Goal: Task Accomplishment & Management: Use online tool/utility

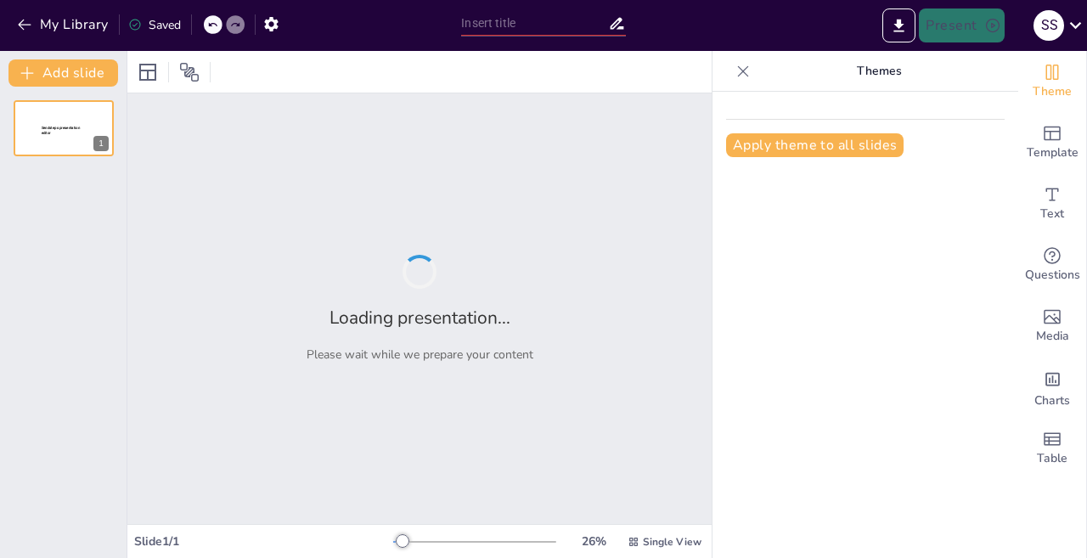
type input "Understanding the Law of Demand: Reasons and Implications"
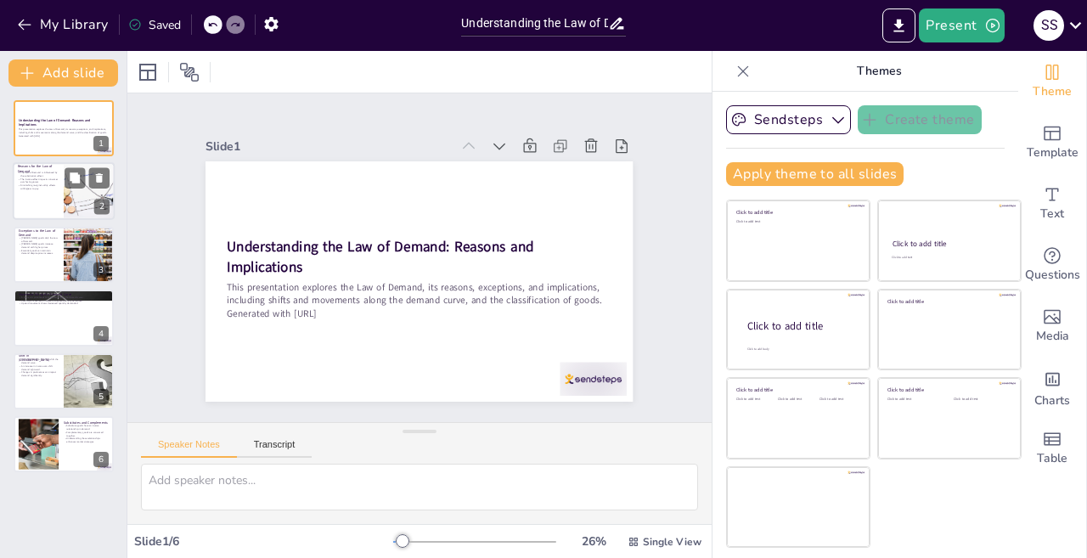
click at [75, 211] on div at bounding box center [89, 192] width 87 height 58
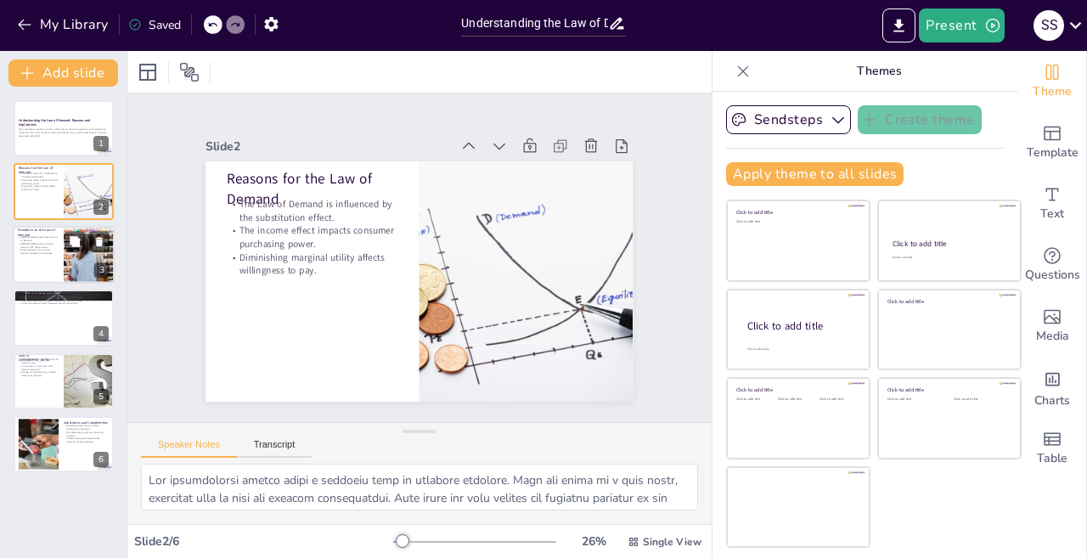
click at [70, 252] on div at bounding box center [89, 255] width 87 height 58
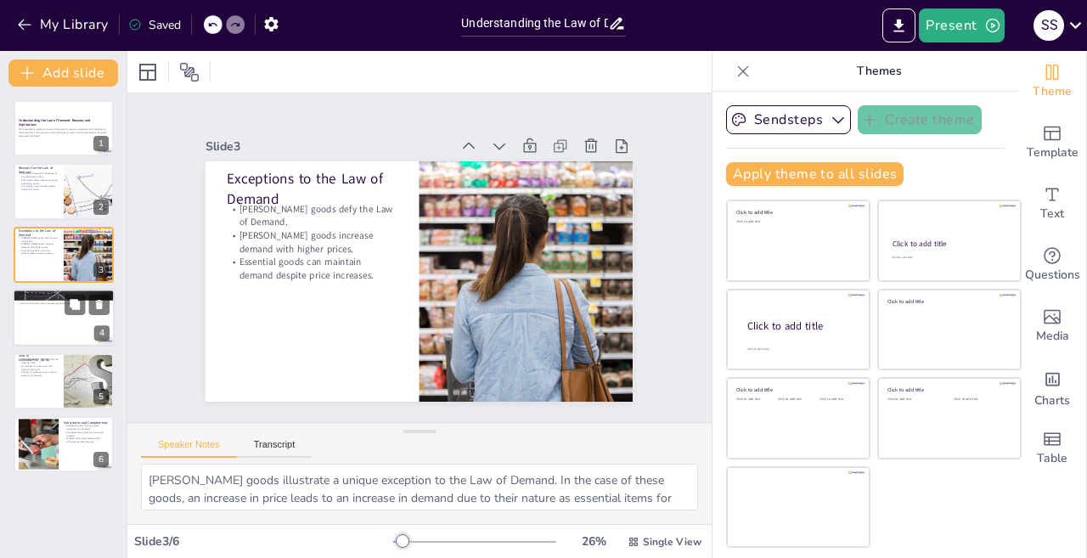
click at [62, 327] on div at bounding box center [64, 318] width 102 height 58
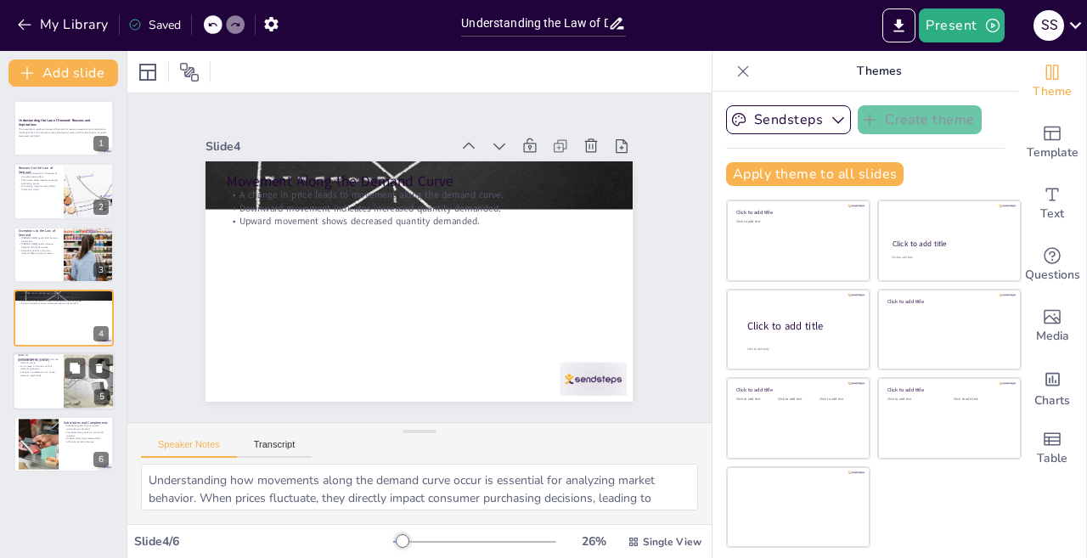
click at [59, 369] on div at bounding box center [64, 381] width 102 height 58
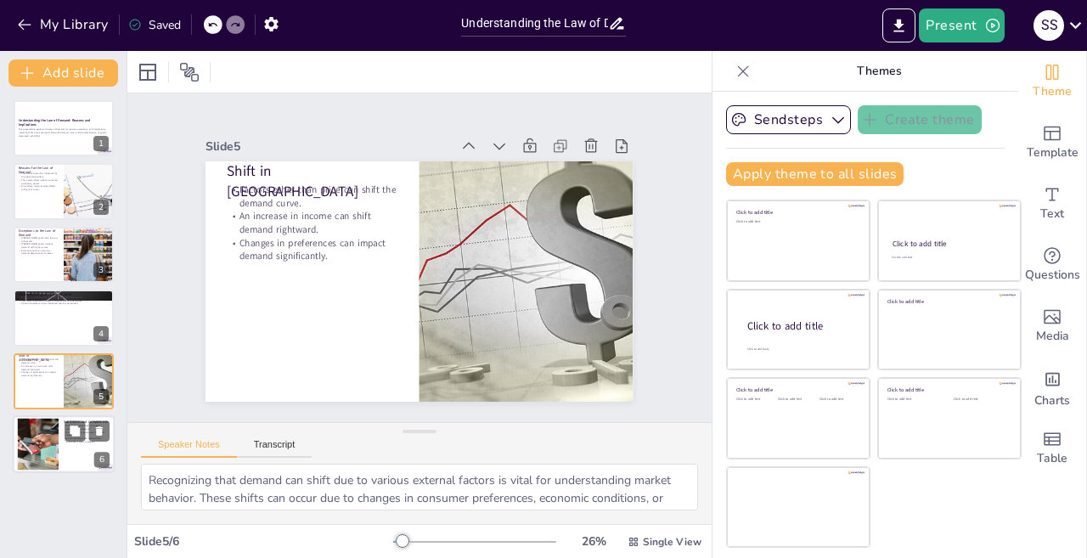
click at [49, 442] on div at bounding box center [37, 445] width 77 height 52
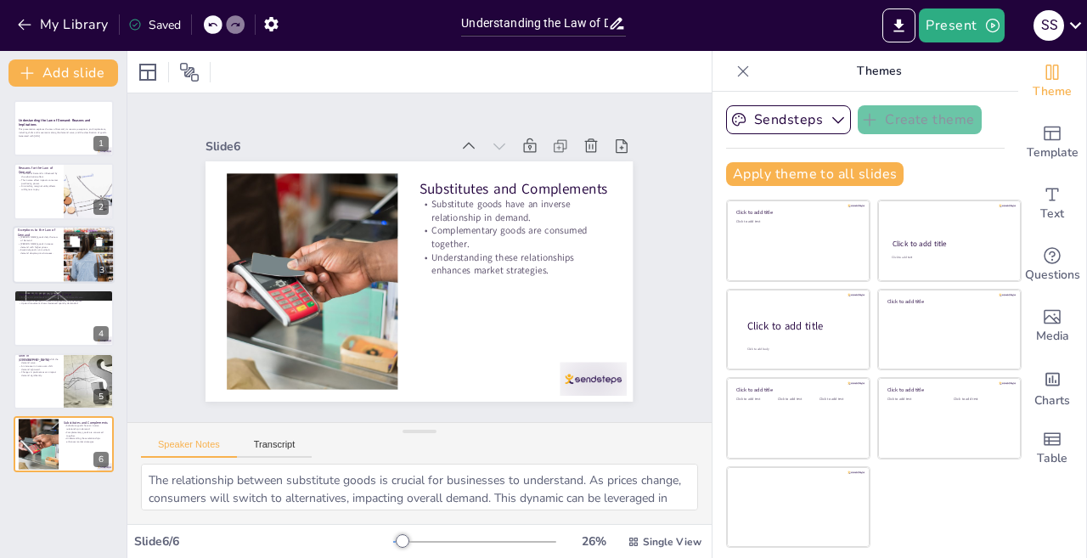
click at [46, 264] on div at bounding box center [64, 255] width 102 height 58
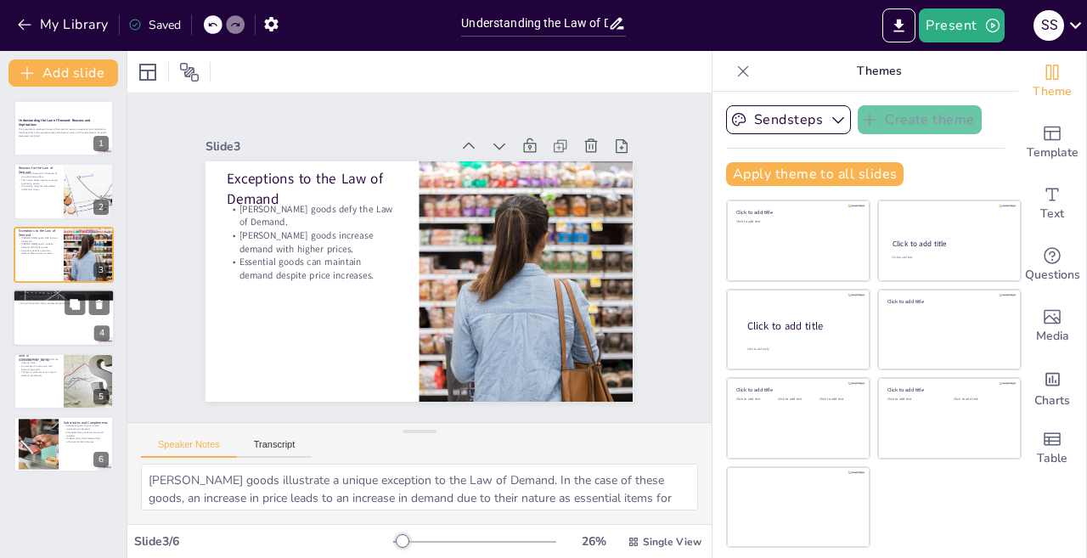
click at [35, 315] on div at bounding box center [64, 318] width 102 height 58
type textarea "Understanding how movements along the demand curve occur is essential for analy…"
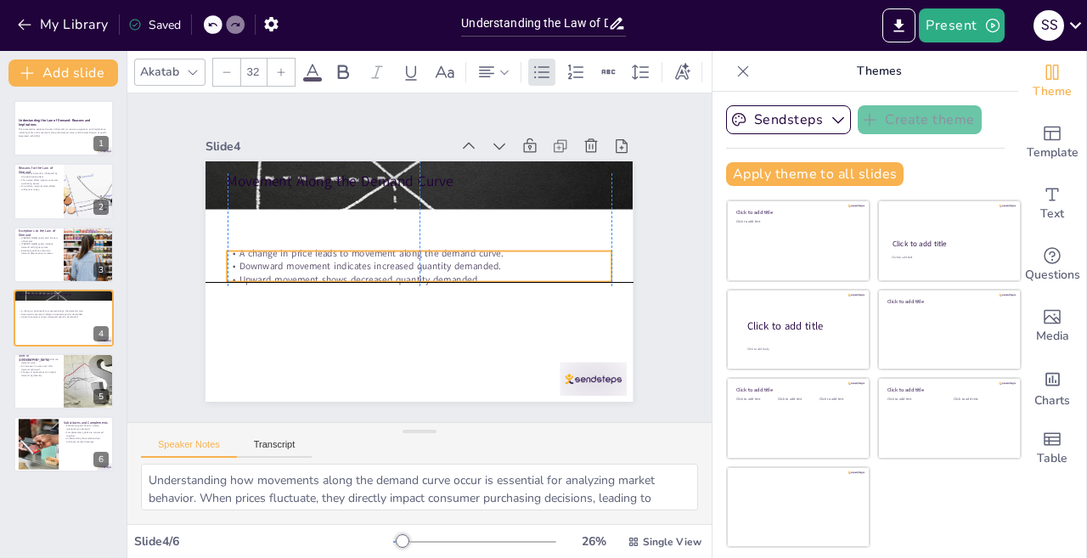
drag, startPoint x: 267, startPoint y: 191, endPoint x: 262, endPoint y: 254, distance: 63.0
click at [299, 254] on div "A change in price leads to movement along the demand curve. Downward movement i…" at bounding box center [412, 253] width 227 height 353
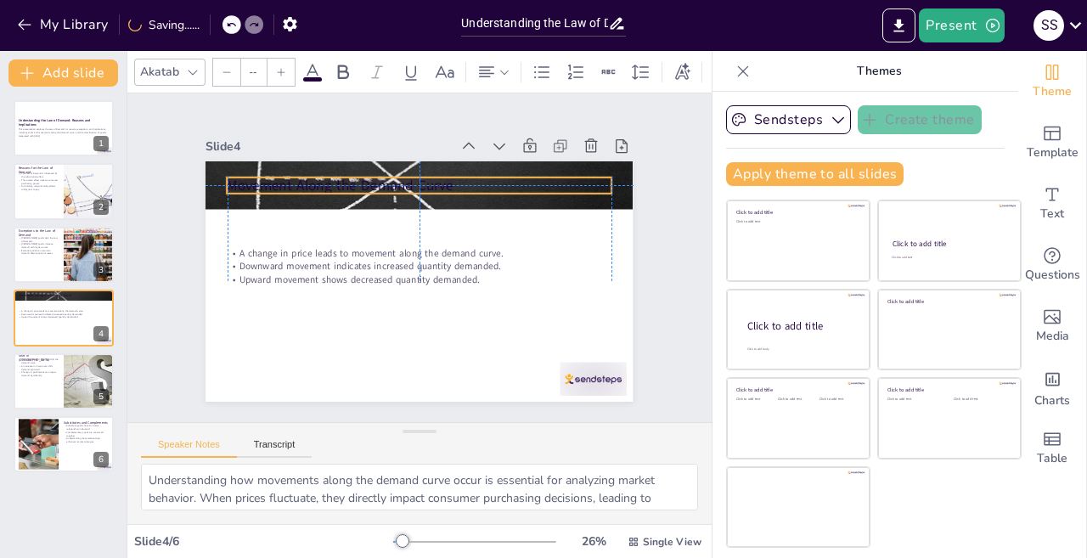
type input "48"
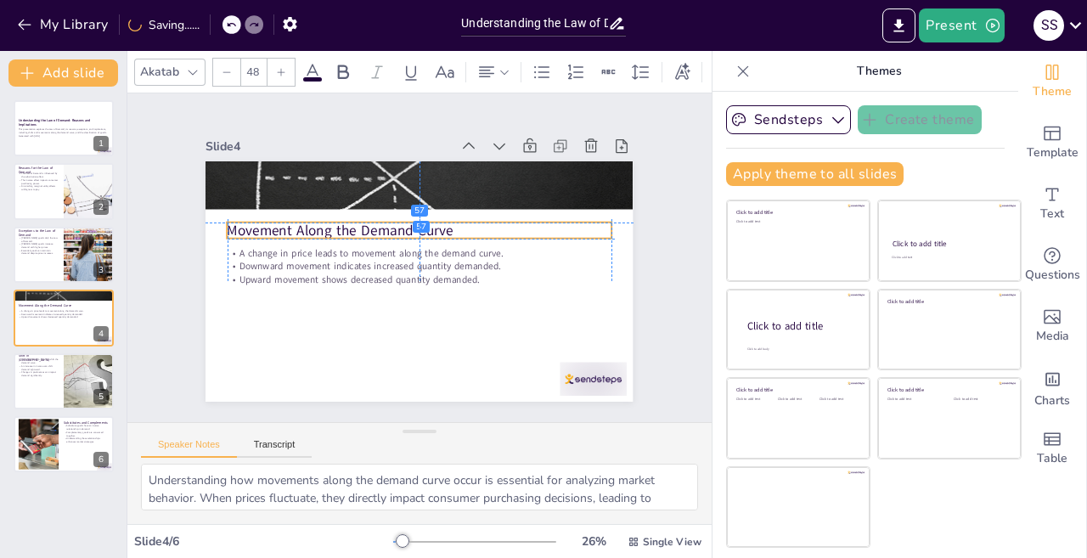
drag, startPoint x: 288, startPoint y: 175, endPoint x: 291, endPoint y: 221, distance: 46.0
click at [291, 221] on p "Movement Along the Demand Curve" at bounding box center [399, 239] width 272 height 299
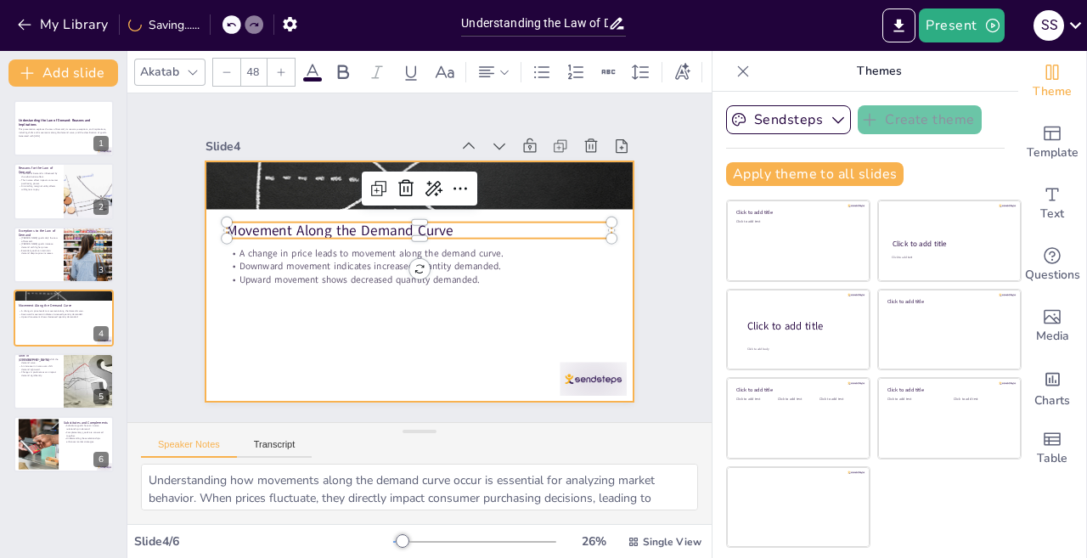
click at [318, 302] on div at bounding box center [396, 256] width 284 height 450
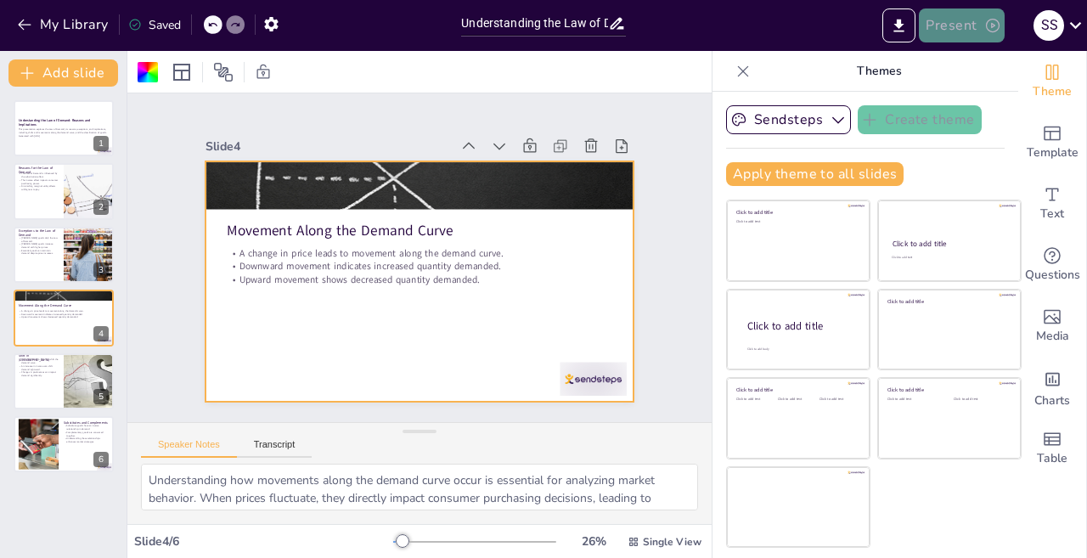
click at [967, 28] on button "Present" at bounding box center [961, 25] width 85 height 34
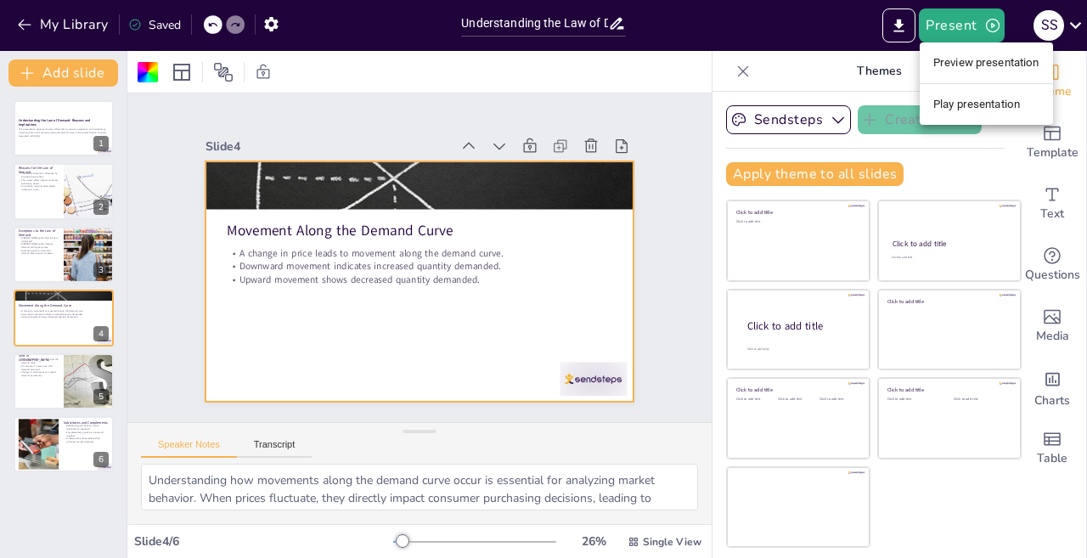
click at [972, 102] on li "Play presentation" at bounding box center [986, 104] width 133 height 27
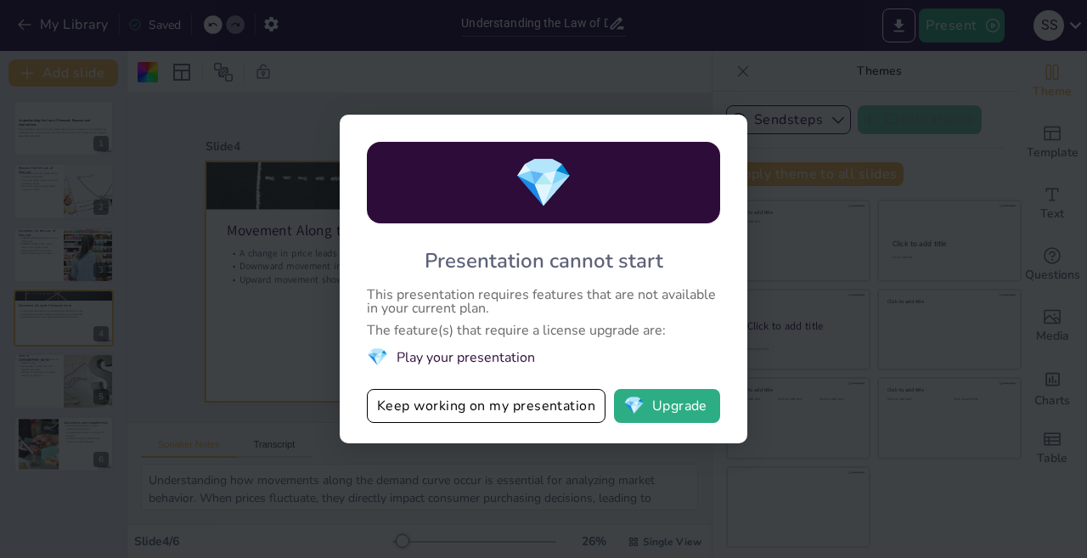
click at [697, 104] on div "💎 Presentation cannot start This presentation requires features that are not av…" at bounding box center [543, 279] width 1087 height 558
click at [734, 70] on div "💎 Presentation cannot start This presentation requires features that are not av…" at bounding box center [543, 279] width 1087 height 558
click at [589, 459] on div "💎 Presentation cannot start This presentation requires features that are not av…" at bounding box center [543, 279] width 1087 height 558
click at [537, 408] on button "Keep working on my presentation" at bounding box center [486, 406] width 239 height 34
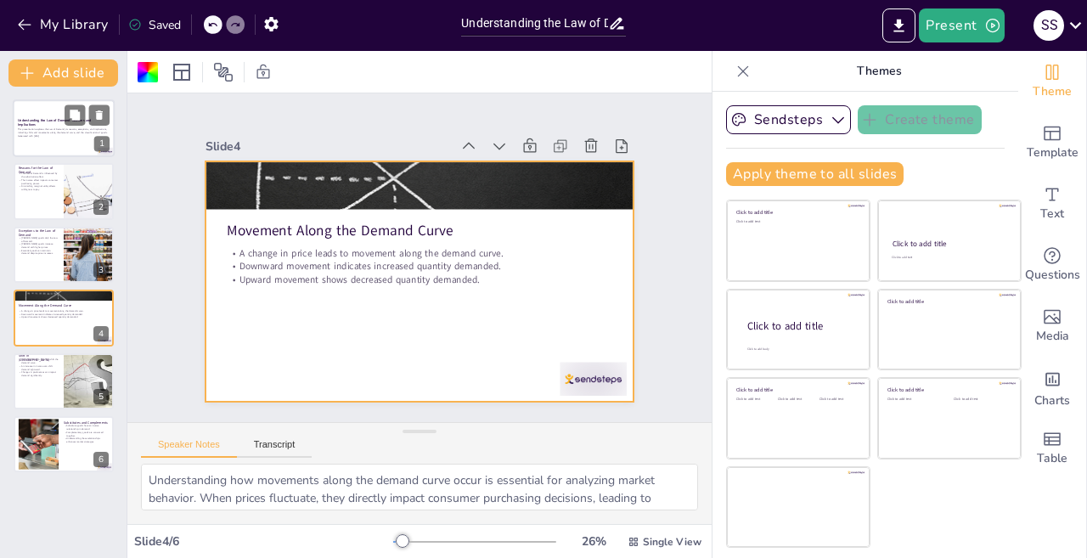
click at [56, 128] on p "This presentation explores the Law of Demand, its reasons, exceptions, and impl…" at bounding box center [64, 131] width 92 height 6
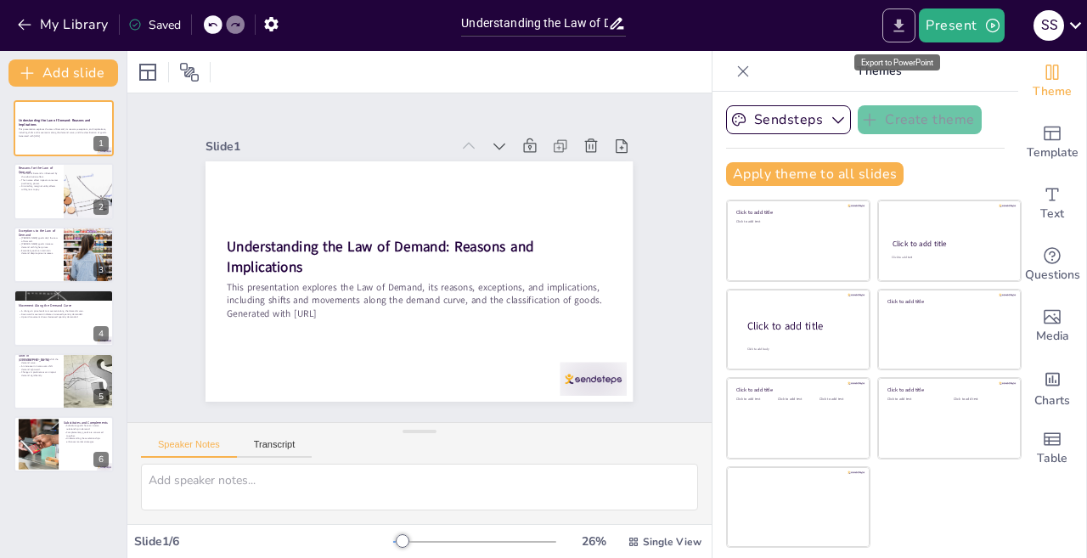
click at [894, 21] on icon "Export to PowerPoint" at bounding box center [899, 26] width 18 height 18
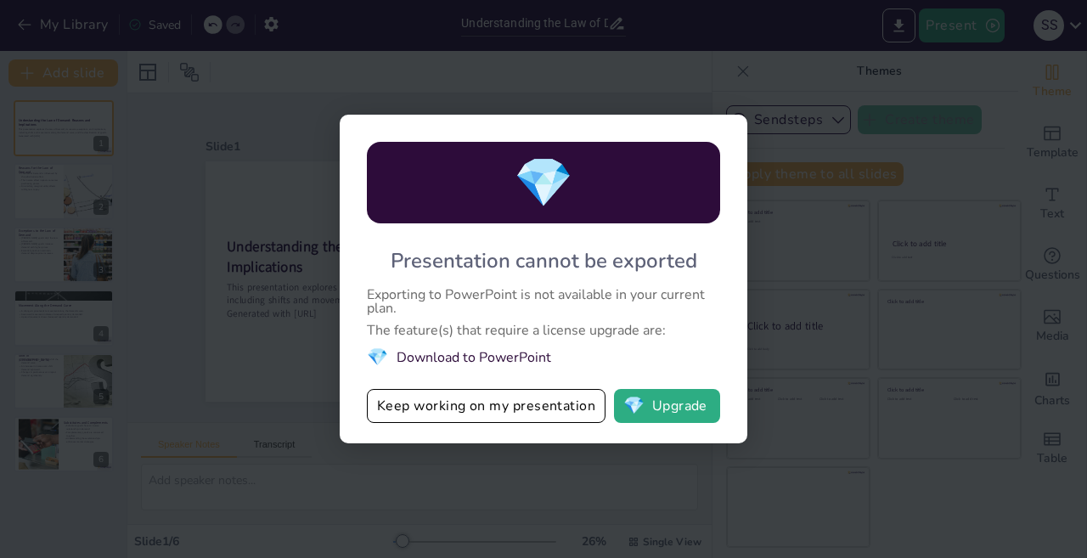
click at [419, 357] on li "💎 Download to PowerPoint" at bounding box center [543, 357] width 353 height 23
click at [368, 363] on span "💎" at bounding box center [377, 357] width 21 height 23
click at [981, 252] on div "💎 Presentation cannot be exported Exporting to PowerPoint is not available in y…" at bounding box center [543, 279] width 1087 height 558
click at [904, 59] on div "💎 Presentation cannot be exported Exporting to PowerPoint is not available in y…" at bounding box center [543, 279] width 1087 height 558
